Goal: Task Accomplishment & Management: Use online tool/utility

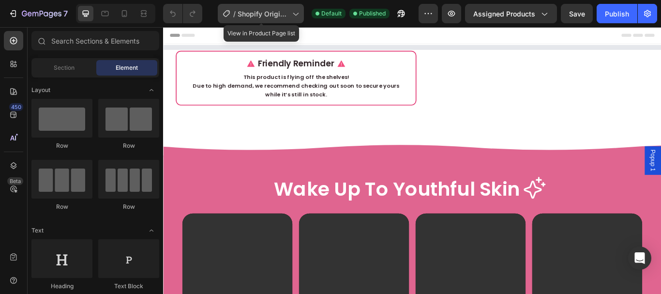
drag, startPoint x: 294, startPoint y: 17, endPoint x: 162, endPoint y: 113, distance: 162.9
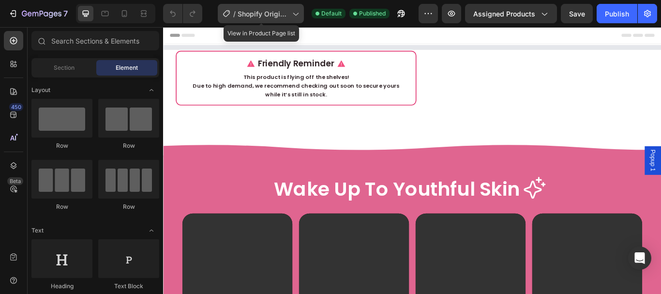
click at [294, 17] on icon at bounding box center [295, 14] width 10 height 10
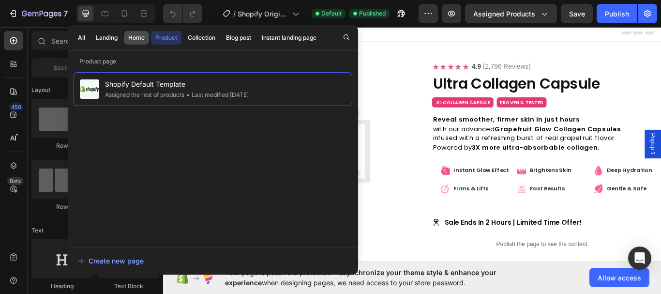
click at [135, 38] on div "Home" at bounding box center [136, 37] width 16 height 9
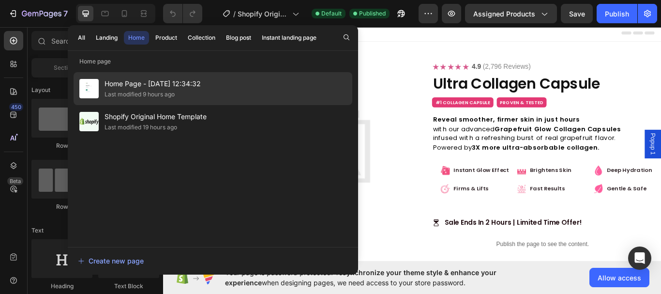
click at [291, 74] on div "Home Page - Sep 26, 12:34:32 Last modified 9 hours ago" at bounding box center [213, 88] width 279 height 33
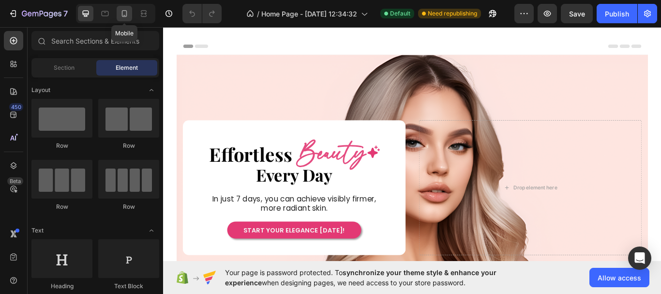
click at [128, 13] on icon at bounding box center [124, 14] width 10 height 10
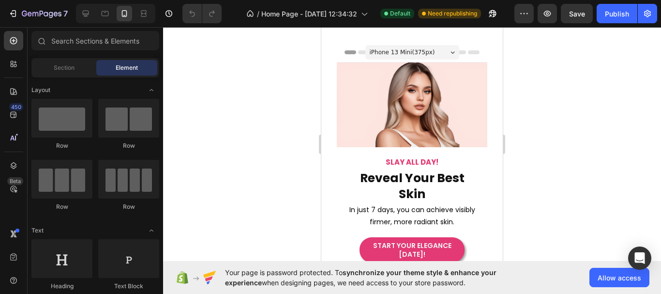
click at [441, 52] on div "iPhone 13 Mini ( 375 px)" at bounding box center [412, 52] width 94 height 15
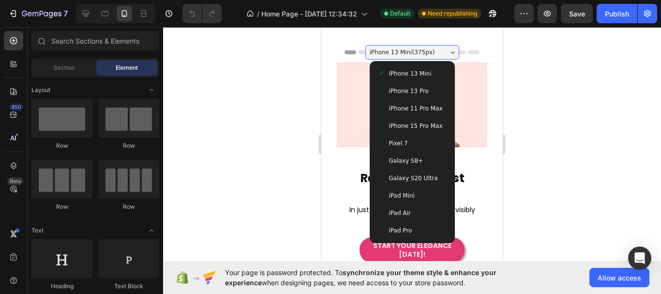
click at [441, 52] on div "iPhone 13 Mini ( 375 px)" at bounding box center [412, 52] width 94 height 15
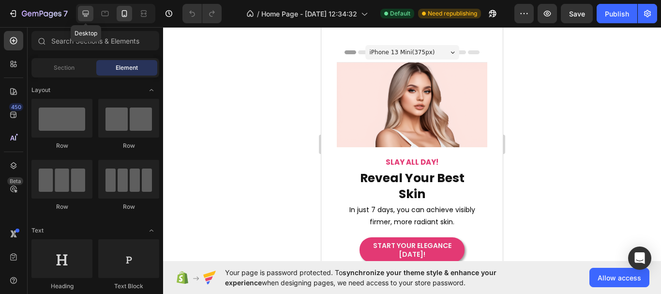
click at [87, 15] on icon at bounding box center [86, 14] width 6 height 6
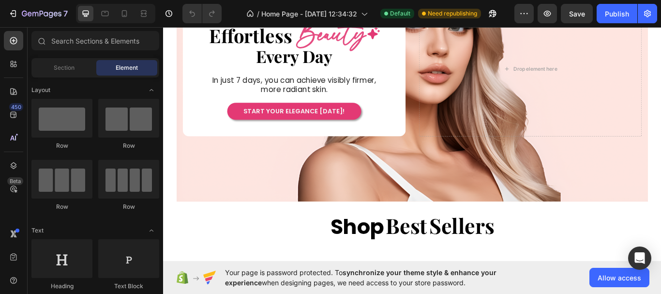
scroll to position [312, 0]
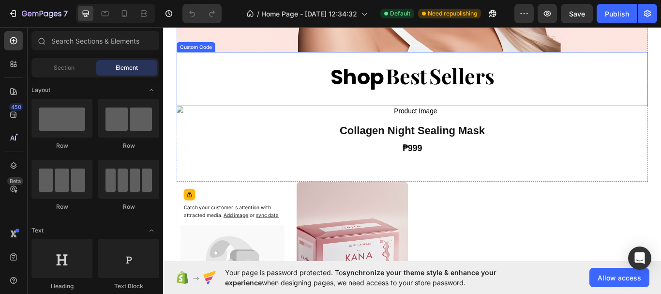
click at [479, 78] on span "Sellers" at bounding box center [511, 84] width 76 height 36
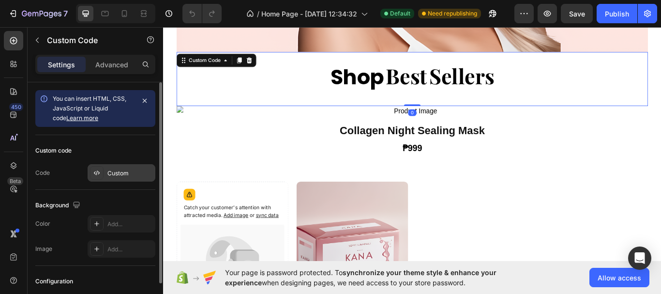
click at [111, 170] on div "Custom" at bounding box center [129, 173] width 45 height 9
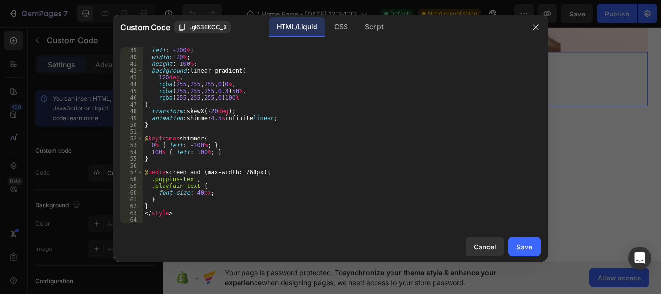
scroll to position [258, 0]
click at [198, 195] on div "left : -200 % ; width : 20 % ; height : 100 % ; background : linear-gradient( 1…" at bounding box center [338, 141] width 390 height 189
click at [423, 212] on div "left : -200 % ; width : 20 % ; height : 100 % ; background : linear-gradient( 1…" at bounding box center [338, 141] width 390 height 189
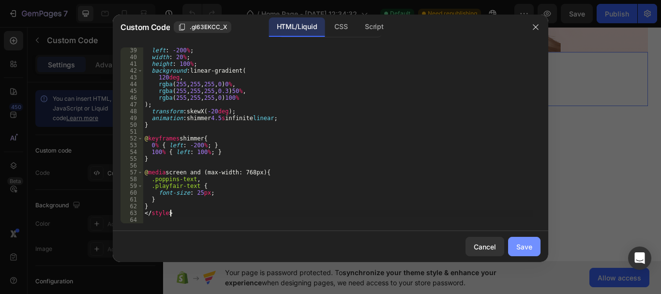
type textarea "</style>"
click at [529, 250] on div "Save" at bounding box center [524, 246] width 16 height 10
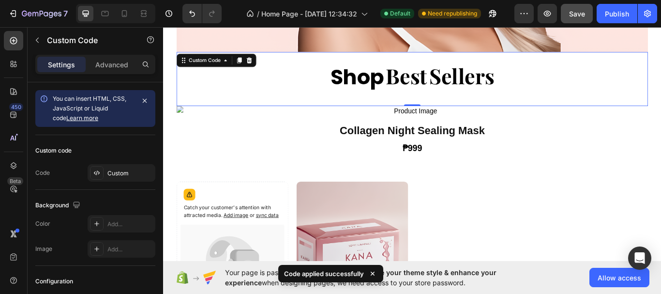
click at [582, 14] on span "Save" at bounding box center [577, 14] width 16 height 8
click at [621, 16] on div "Publish" at bounding box center [617, 14] width 24 height 10
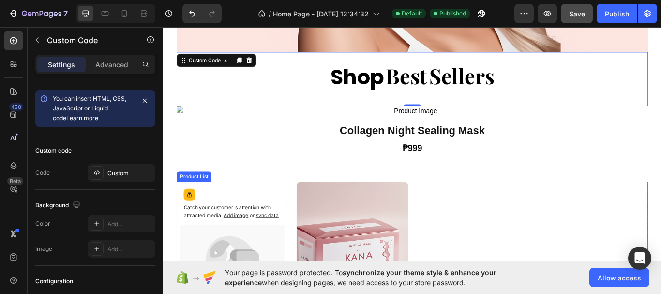
scroll to position [603, 0]
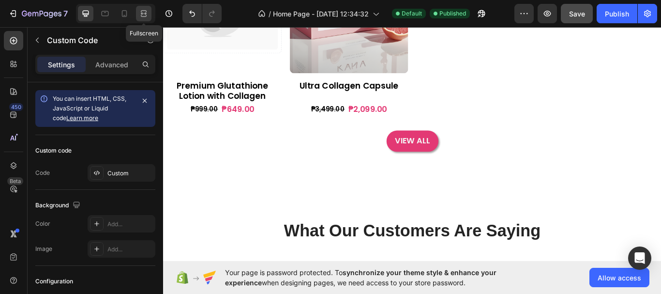
click at [149, 14] on div at bounding box center [143, 13] width 15 height 15
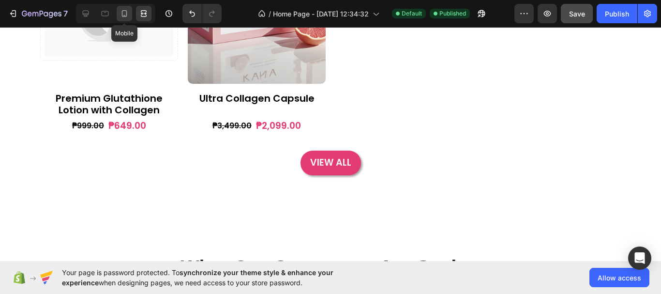
click at [127, 17] on icon at bounding box center [124, 14] width 10 height 10
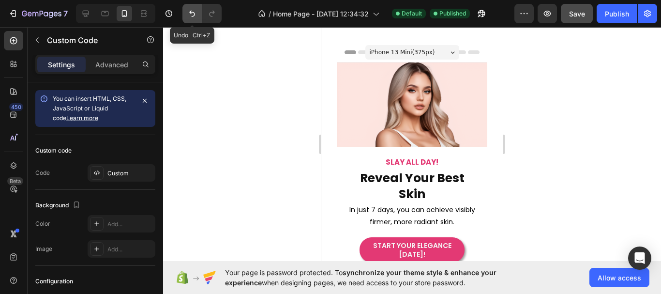
click at [185, 16] on button "Undo/Redo" at bounding box center [191, 13] width 19 height 19
click at [89, 15] on icon at bounding box center [86, 14] width 10 height 10
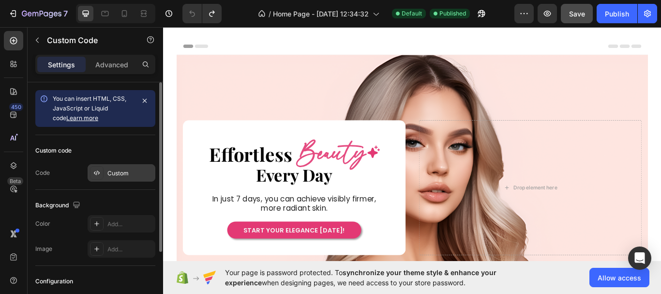
click at [140, 169] on div "Custom" at bounding box center [129, 173] width 45 height 9
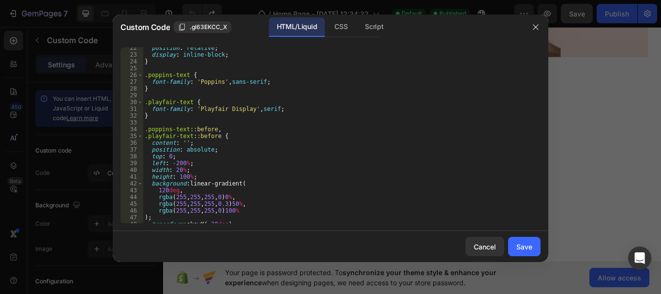
scroll to position [258, 0]
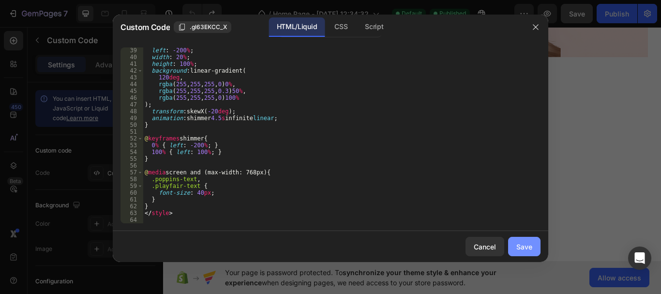
click at [530, 252] on button "Save" at bounding box center [524, 246] width 32 height 19
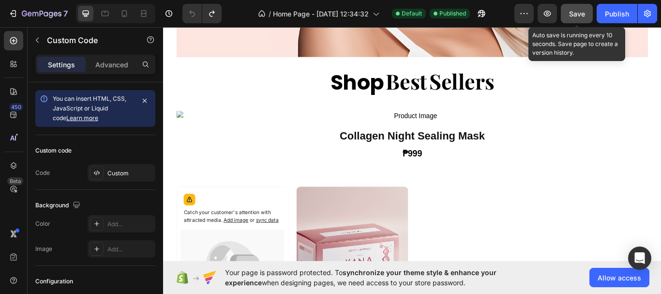
click at [583, 14] on span "Save" at bounding box center [577, 14] width 16 height 8
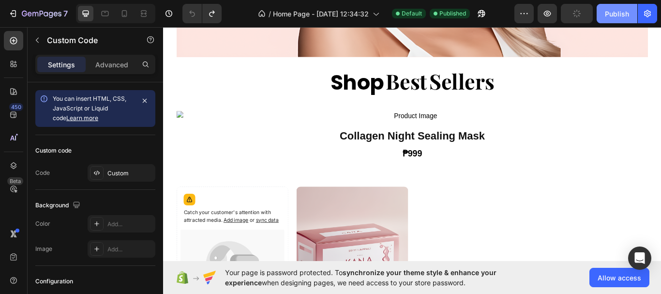
click at [623, 17] on div "Publish" at bounding box center [617, 14] width 24 height 10
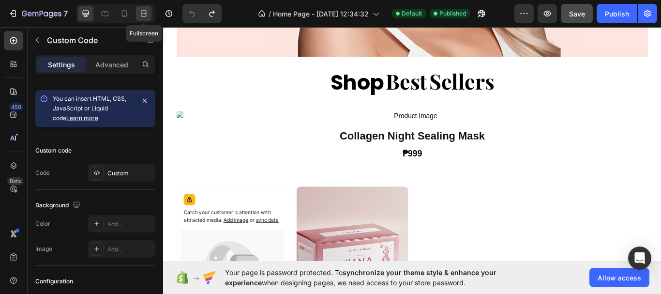
click at [147, 15] on icon at bounding box center [144, 14] width 10 height 10
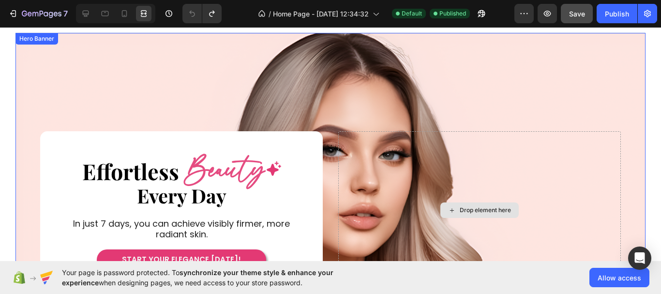
scroll to position [16, 0]
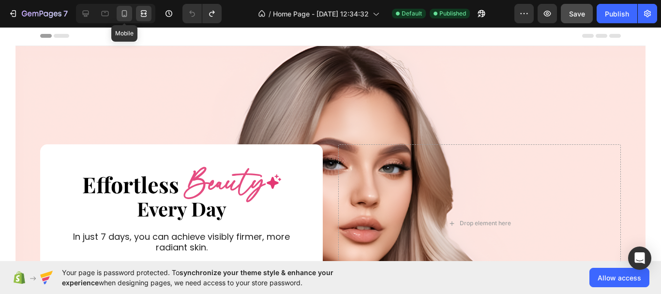
click at [128, 17] on icon at bounding box center [124, 14] width 10 height 10
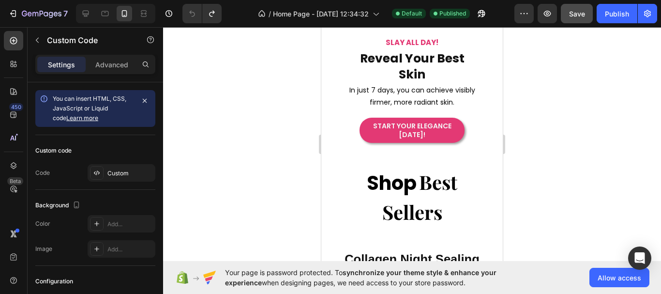
scroll to position [168, 0]
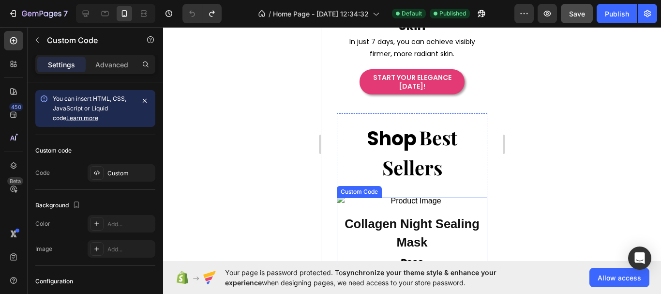
click at [434, 195] on img at bounding box center [412, 201] width 150 height 12
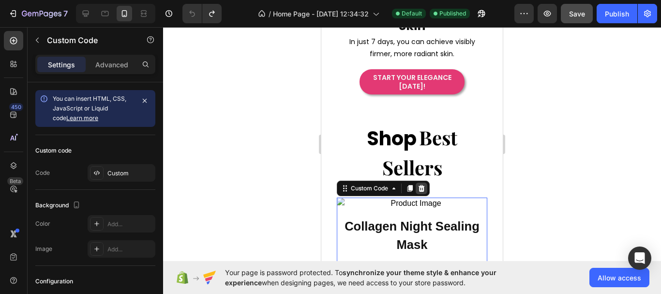
click at [424, 185] on icon at bounding box center [421, 188] width 6 height 7
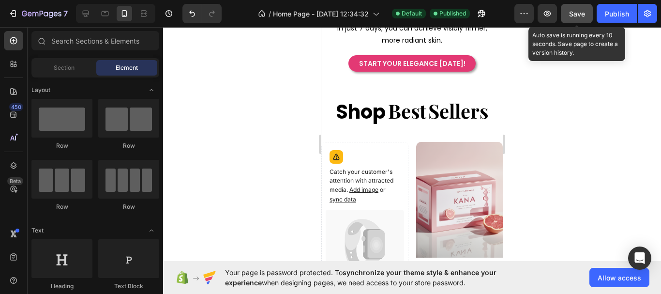
click at [569, 15] on span "Save" at bounding box center [577, 14] width 16 height 8
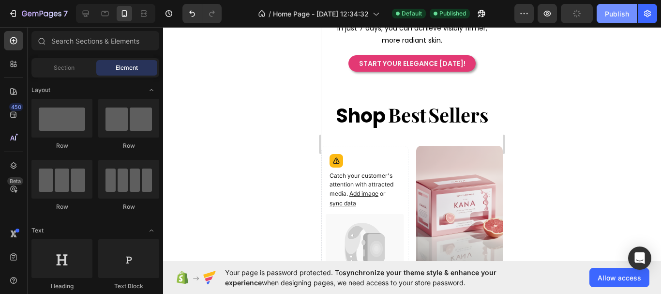
click at [614, 16] on div "Publish" at bounding box center [617, 14] width 24 height 10
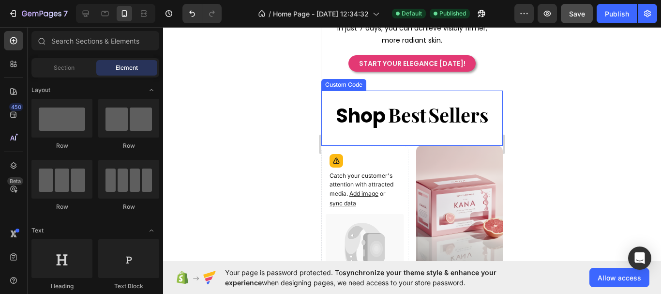
click at [337, 121] on span "Shop" at bounding box center [361, 115] width 50 height 29
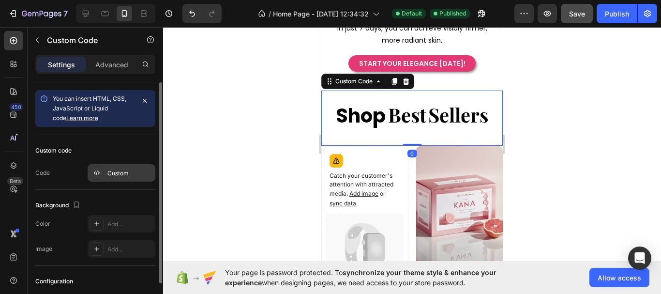
click at [97, 176] on icon at bounding box center [97, 173] width 8 height 8
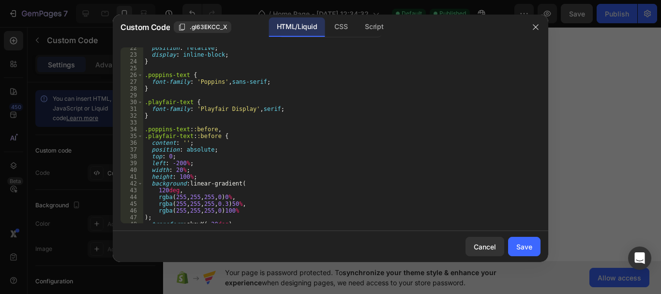
scroll to position [258, 0]
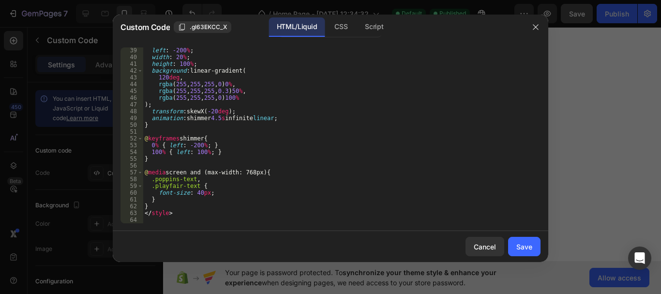
click at [200, 194] on div "left : -200 % ; width : 20 % ; height : 100 % ; background : linear-gradient( 1…" at bounding box center [338, 141] width 390 height 189
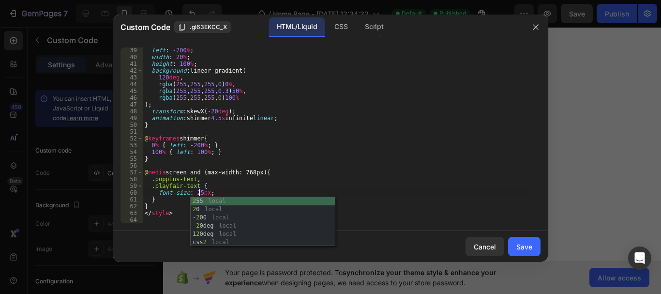
scroll to position [0, 4]
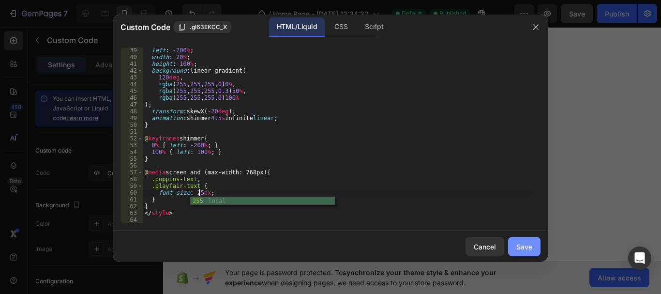
type textarea "font-size: 25px;"
drag, startPoint x: 517, startPoint y: 247, endPoint x: 517, endPoint y: 240, distance: 7.3
click at [516, 247] on div "Save" at bounding box center [524, 246] width 16 height 10
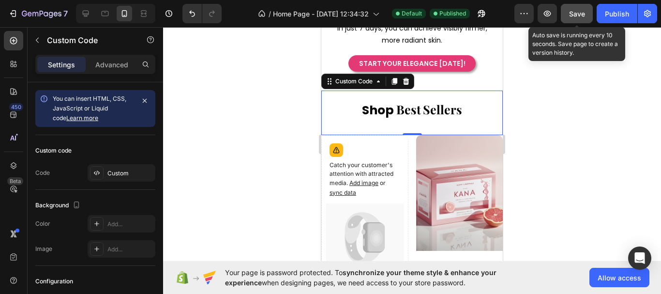
click at [582, 21] on button "Save" at bounding box center [577, 13] width 32 height 19
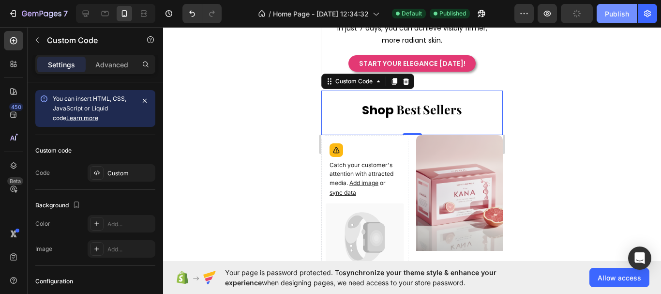
click at [605, 15] on div "Publish" at bounding box center [617, 14] width 24 height 10
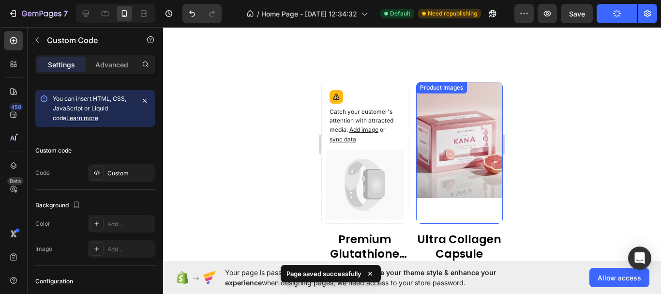
scroll to position [313, 0]
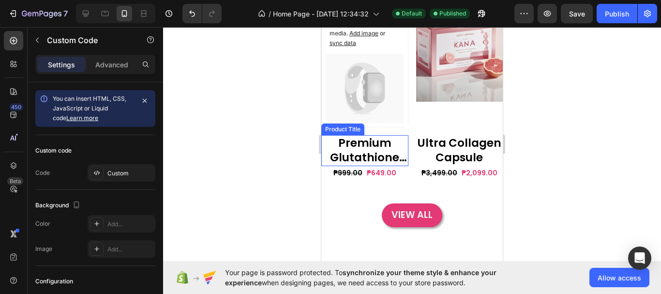
click at [386, 152] on h2 "Premium Glutathione Lotion with Collagen" at bounding box center [364, 150] width 87 height 31
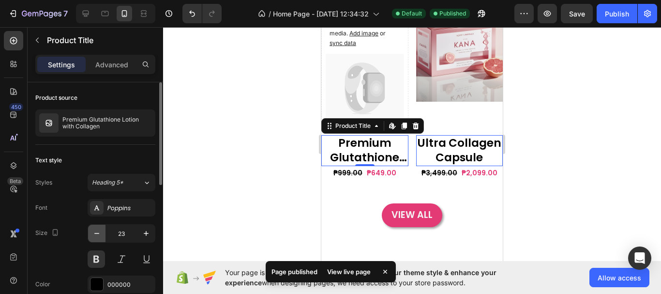
click at [101, 234] on icon "button" at bounding box center [97, 233] width 10 height 10
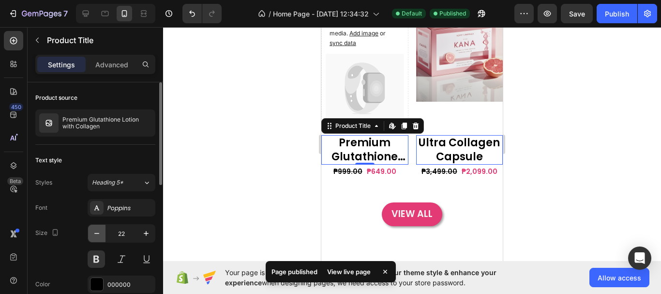
click at [101, 234] on icon "button" at bounding box center [97, 233] width 10 height 10
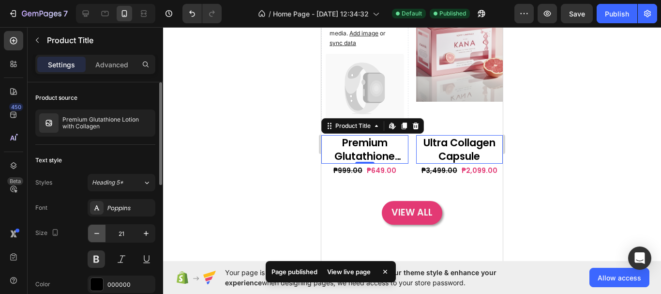
click at [101, 234] on icon "button" at bounding box center [97, 233] width 10 height 10
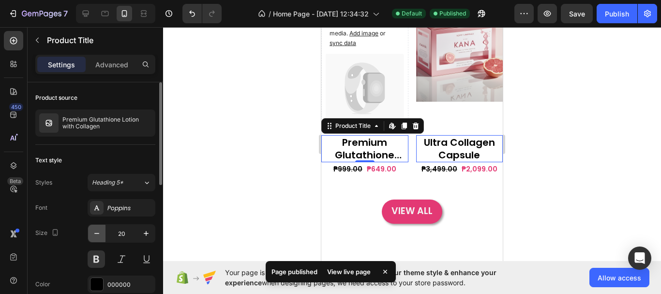
click at [101, 234] on icon "button" at bounding box center [97, 233] width 10 height 10
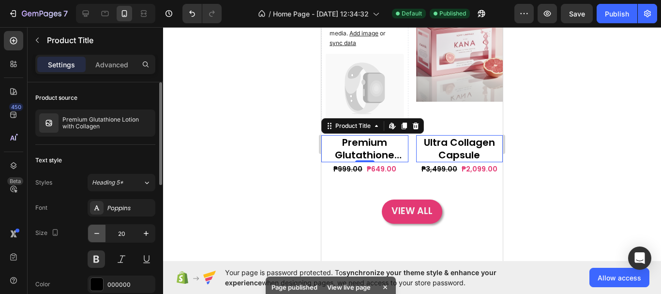
click at [101, 234] on icon "button" at bounding box center [97, 233] width 10 height 10
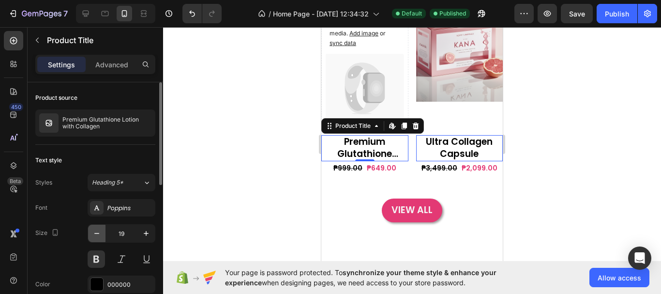
click at [101, 234] on icon "button" at bounding box center [97, 233] width 10 height 10
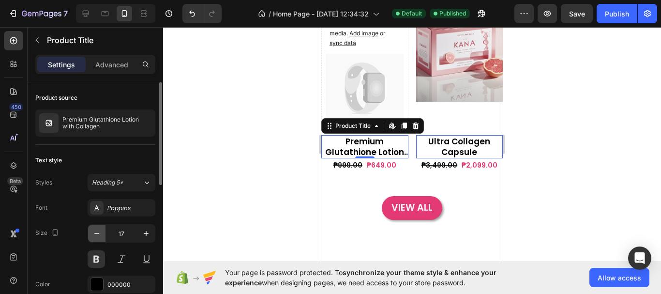
click at [101, 234] on icon "button" at bounding box center [97, 233] width 10 height 10
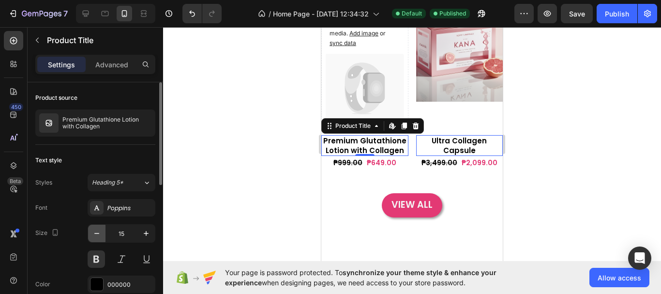
click at [101, 234] on icon "button" at bounding box center [97, 233] width 10 height 10
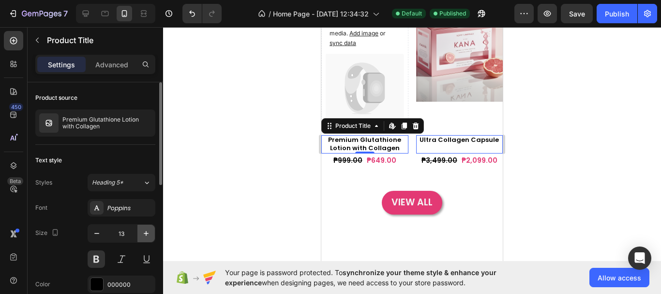
click at [141, 231] on icon "button" at bounding box center [146, 233] width 10 height 10
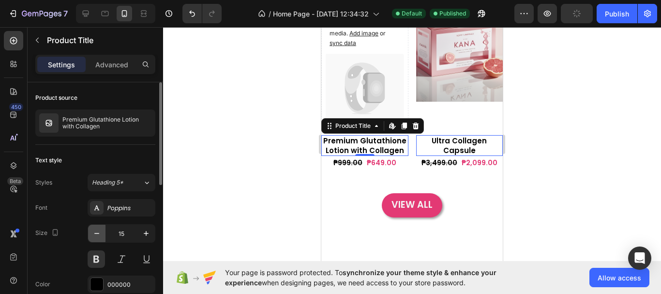
click at [98, 236] on icon "button" at bounding box center [97, 233] width 10 height 10
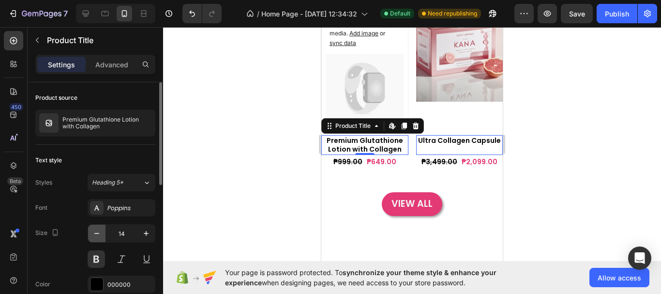
click at [98, 236] on icon "button" at bounding box center [97, 233] width 10 height 10
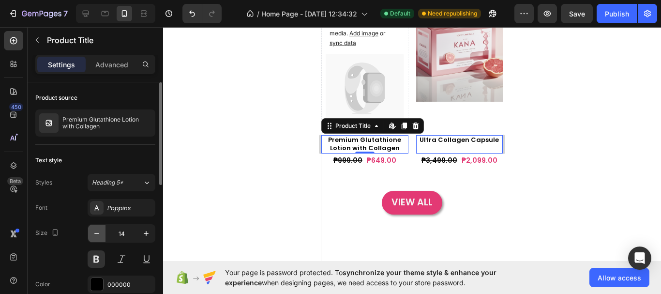
type input "13"
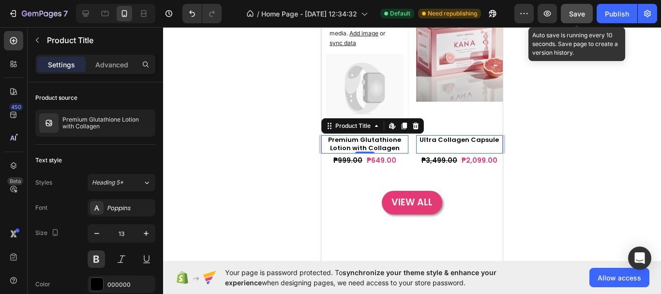
click at [592, 8] on button "Save" at bounding box center [577, 13] width 32 height 19
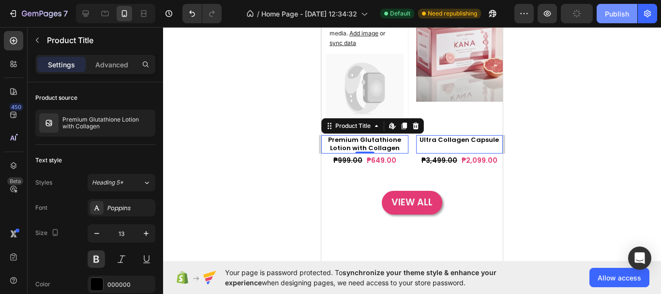
click at [613, 9] on div "Publish" at bounding box center [617, 14] width 24 height 10
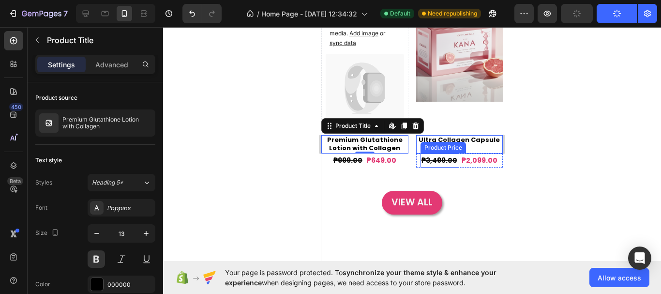
scroll to position [168, 0]
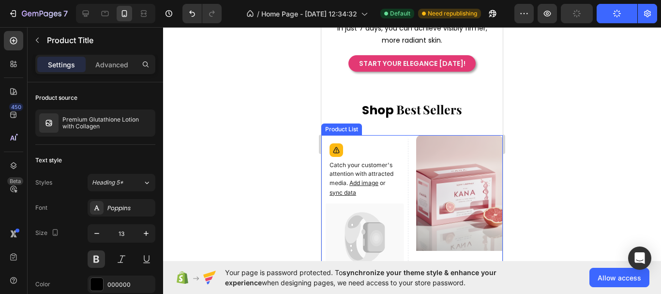
click at [410, 138] on div "Catch your customer's attention with attracted media. Add image or sync data Pr…" at bounding box center [411, 230] width 181 height 190
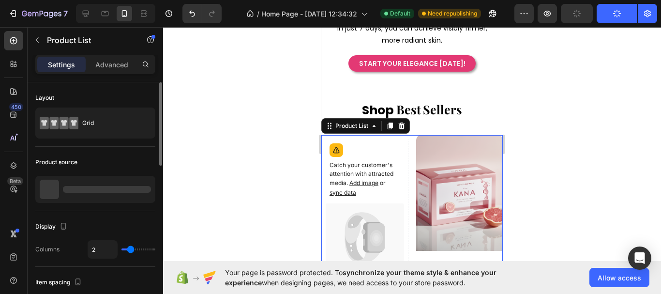
scroll to position [48, 0]
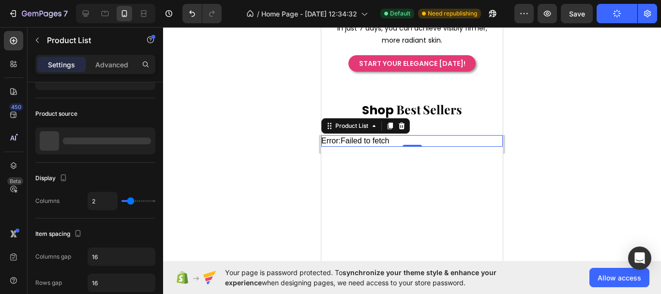
click at [305, 89] on div at bounding box center [412, 160] width 498 height 267
